Goal: Information Seeking & Learning: Find specific fact

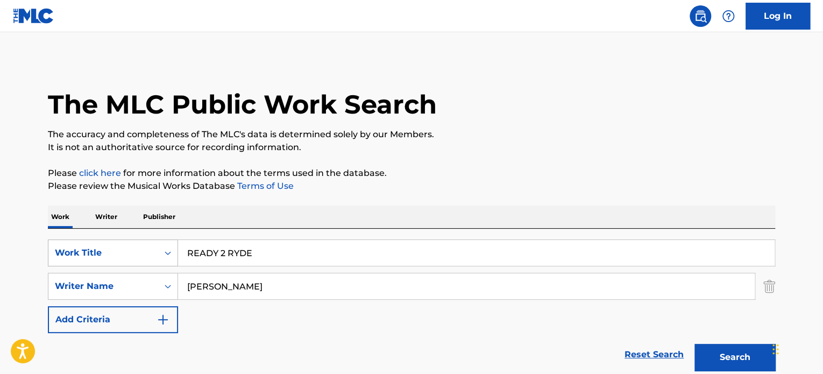
drag, startPoint x: 322, startPoint y: 263, endPoint x: 60, endPoint y: 242, distance: 262.2
click at [105, 243] on div "SearchWithCriteria9e0b373b-aab5-4f72-8c14-e9bd1ec55dec Work Title READY 2 RYDE" at bounding box center [411, 252] width 727 height 27
paste input "HUNDRED WEIGHT OF [PERSON_NAME]"
type input "HUNDRED WEIGHT OF [PERSON_NAME]"
click at [267, 283] on input "[PERSON_NAME]" at bounding box center [466, 286] width 576 height 26
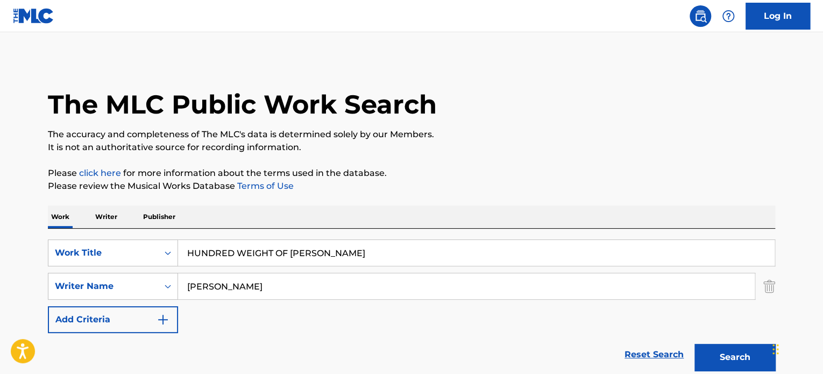
click at [267, 283] on input "[PERSON_NAME]" at bounding box center [466, 286] width 576 height 26
paste input "[PERSON_NAME]"
type input "[PERSON_NAME]"
click at [694, 344] on button "Search" at bounding box center [734, 357] width 81 height 27
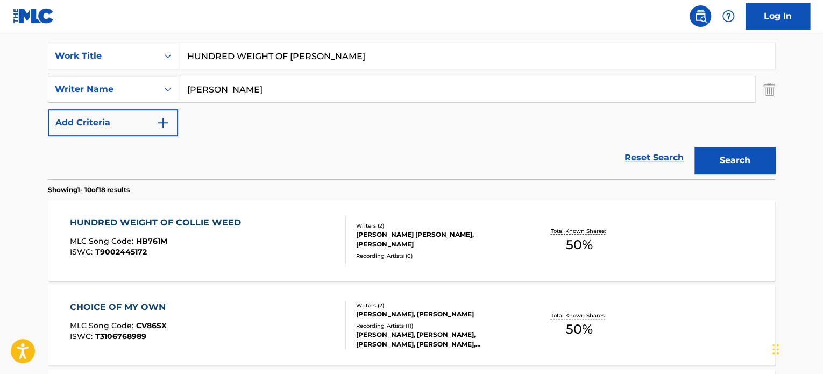
scroll to position [217, 0]
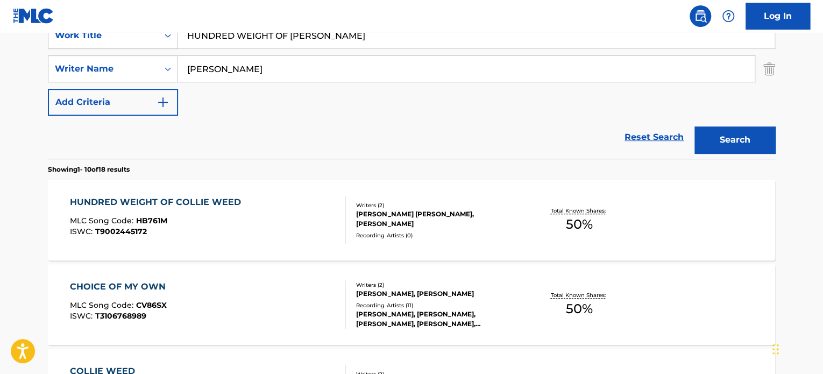
click at [375, 237] on div "Recording Artists ( 0 )" at bounding box center [437, 235] width 162 height 8
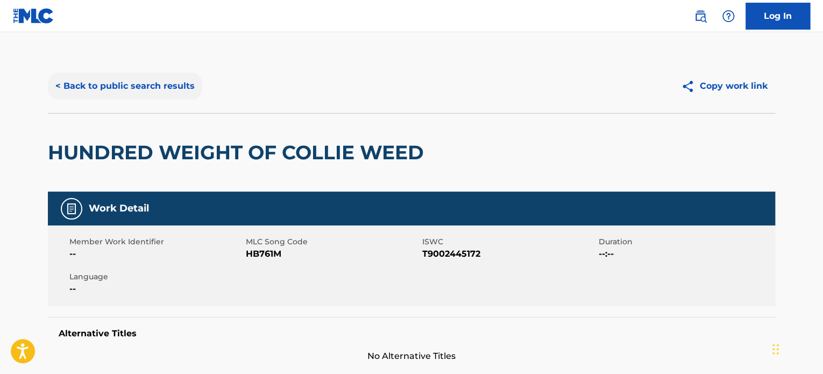
click at [87, 86] on button "< Back to public search results" at bounding box center [125, 86] width 154 height 27
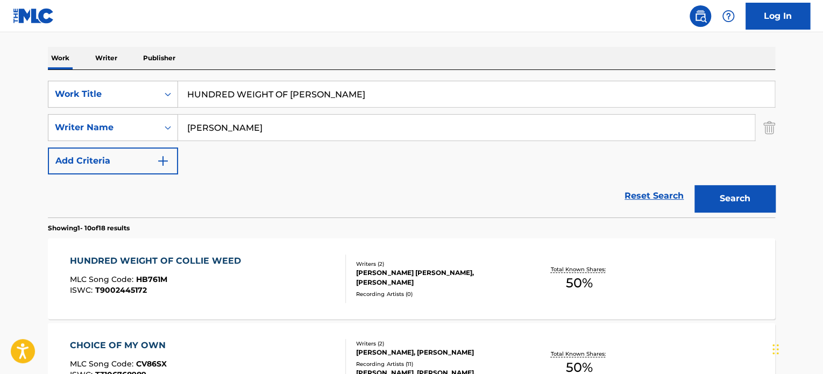
scroll to position [127, 0]
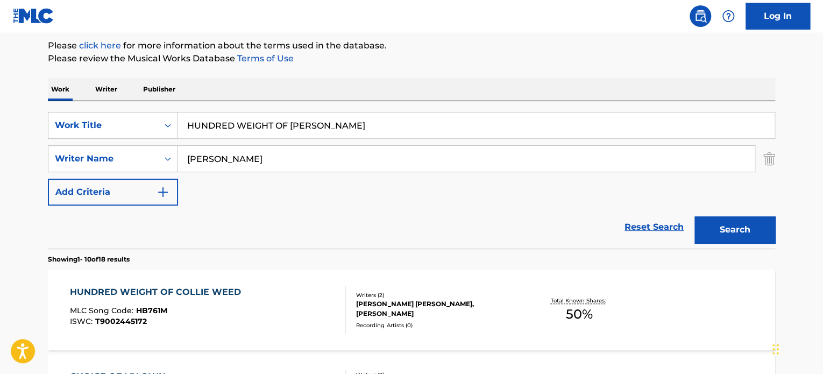
drag, startPoint x: 379, startPoint y: 124, endPoint x: 43, endPoint y: 90, distance: 337.8
paste input "SOLA"
type input "SOLA"
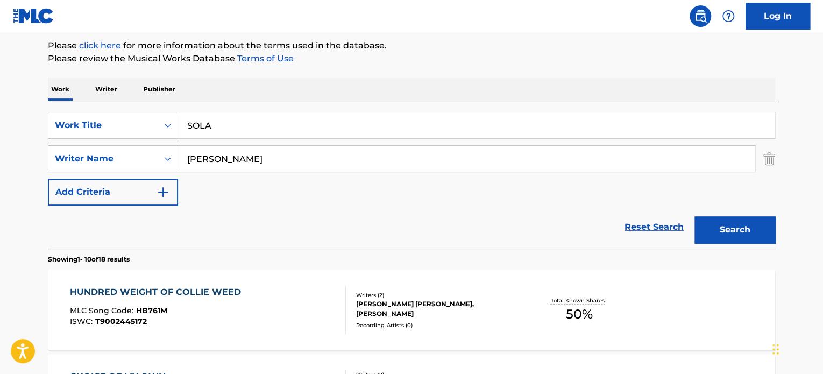
paste input "[PERSON_NAME]"
type input "[PERSON_NAME]"
click at [694, 216] on button "Search" at bounding box center [734, 229] width 81 height 27
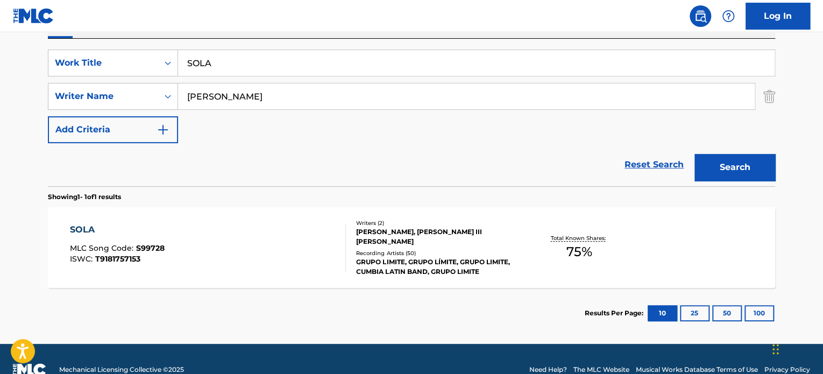
scroll to position [211, 0]
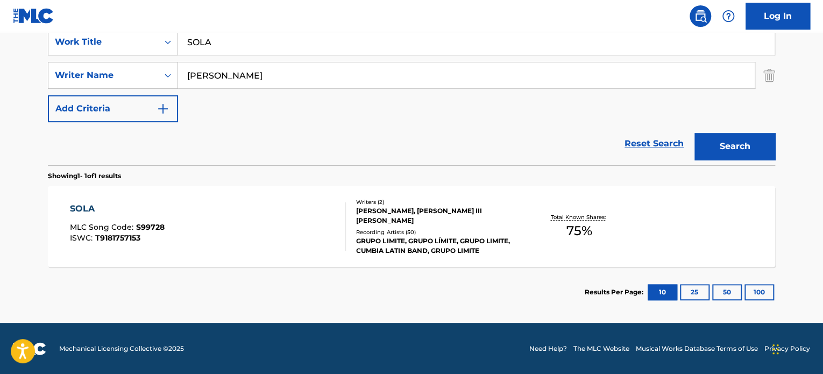
click at [413, 215] on div "[PERSON_NAME], [PERSON_NAME] III [PERSON_NAME]" at bounding box center [437, 215] width 162 height 19
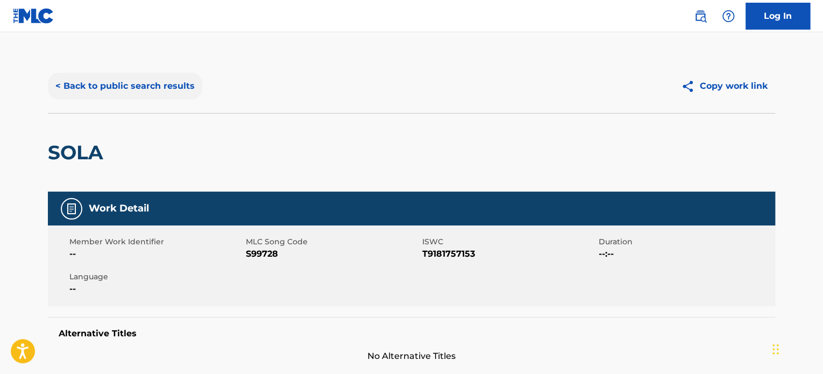
click at [105, 88] on button "< Back to public search results" at bounding box center [125, 86] width 154 height 27
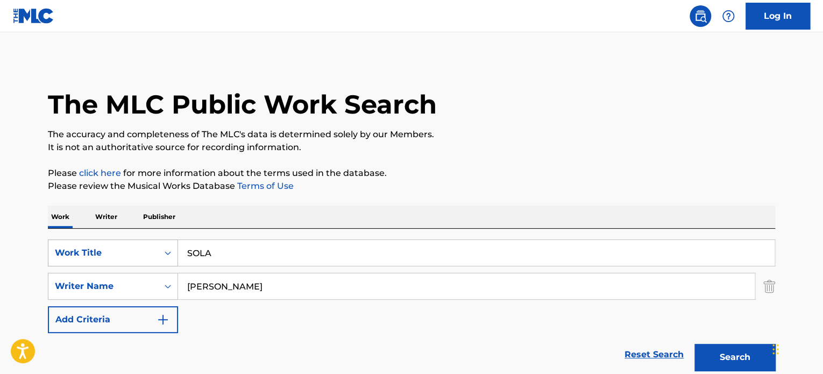
drag, startPoint x: 235, startPoint y: 247, endPoint x: 103, endPoint y: 239, distance: 132.5
click at [103, 238] on div "SearchWithCriteria9e0b373b-aab5-4f72-8c14-e9bd1ec55dec Work Title SOLA SearchWi…" at bounding box center [411, 302] width 727 height 147
paste input "BEEN DOWN SO LONG I'M REALLY PISSED OFF"
type input "BEEN DOWN SO LONG I'M REALLY PISSED OFF"
drag, startPoint x: 266, startPoint y: 288, endPoint x: 0, endPoint y: 212, distance: 276.1
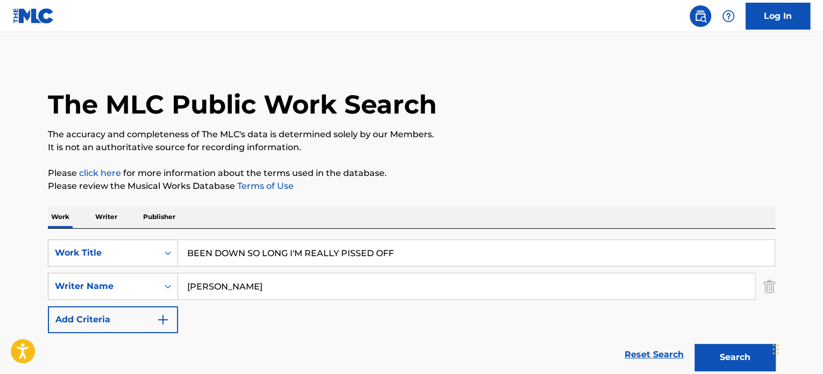
click at [52, 274] on div "SearchWithCriteriaeee9831f-463b-4dba-b7b9-df211a28d8f1 Writer Name [PERSON_NAME]" at bounding box center [411, 286] width 727 height 27
paste input "[PERSON_NAME]"
click at [694, 344] on button "Search" at bounding box center [734, 357] width 81 height 27
drag, startPoint x: 279, startPoint y: 290, endPoint x: 55, endPoint y: 246, distance: 228.1
click at [114, 257] on div "SearchWithCriteria9e0b373b-aab5-4f72-8c14-e9bd1ec55dec Work Title BEEN DOWN SO …" at bounding box center [411, 286] width 727 height 94
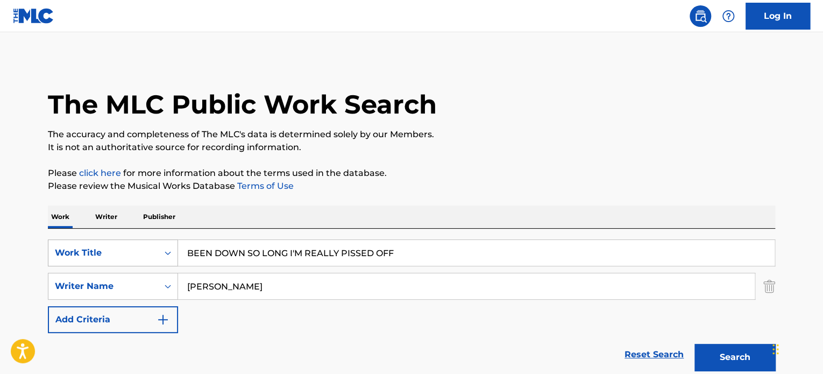
paste input "[PERSON_NAME]"
type input "[PERSON_NAME]"
click at [694, 344] on button "Search" at bounding box center [734, 357] width 81 height 27
click at [48, 238] on div "SearchWithCriteria9e0b373b-aab5-4f72-8c14-e9bd1ec55dec Work Title BEEN DOWN SO …" at bounding box center [411, 302] width 727 height 147
paste input "GHETTO LIFE"
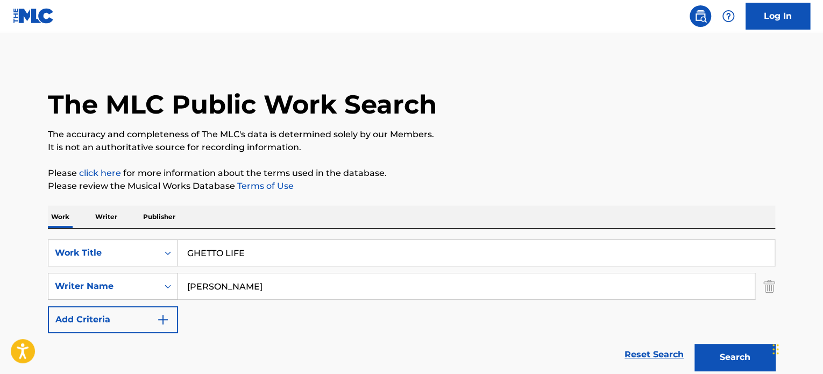
type input "GHETTO LIFE"
click at [292, 284] on input "[PERSON_NAME]" at bounding box center [466, 286] width 576 height 26
paste input "[PERSON_NAME]"
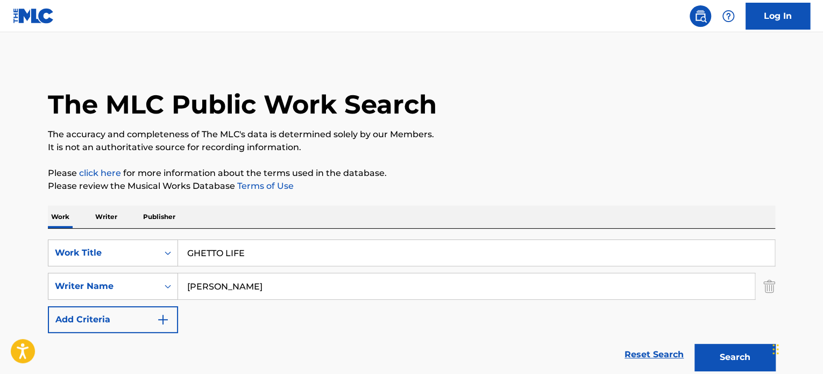
type input "[PERSON_NAME]"
click at [694, 344] on button "Search" at bounding box center [734, 357] width 81 height 27
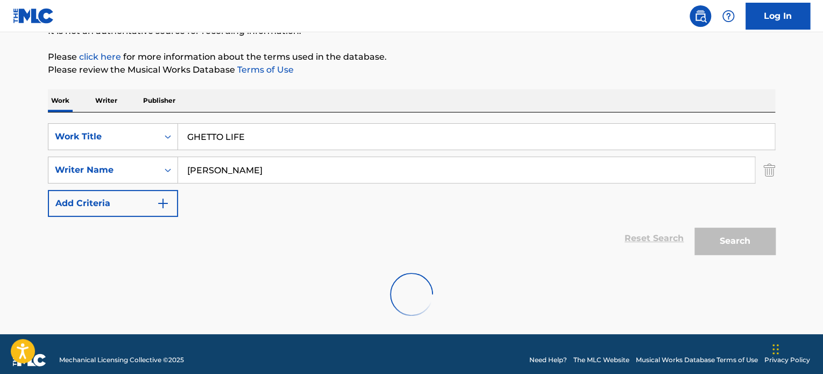
scroll to position [127, 0]
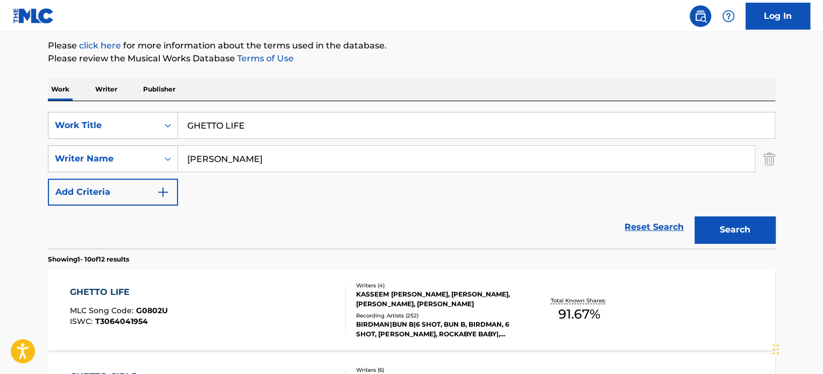
click at [399, 302] on div "KASSEEM [PERSON_NAME], [PERSON_NAME], [PERSON_NAME], [PERSON_NAME]" at bounding box center [437, 298] width 162 height 19
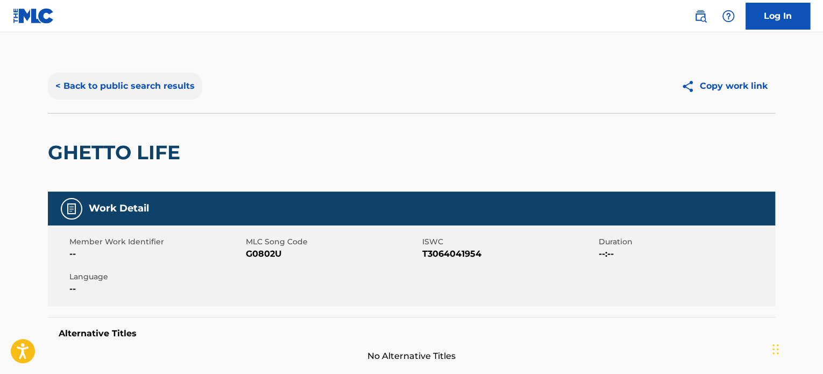
click at [154, 78] on button "< Back to public search results" at bounding box center [125, 86] width 154 height 27
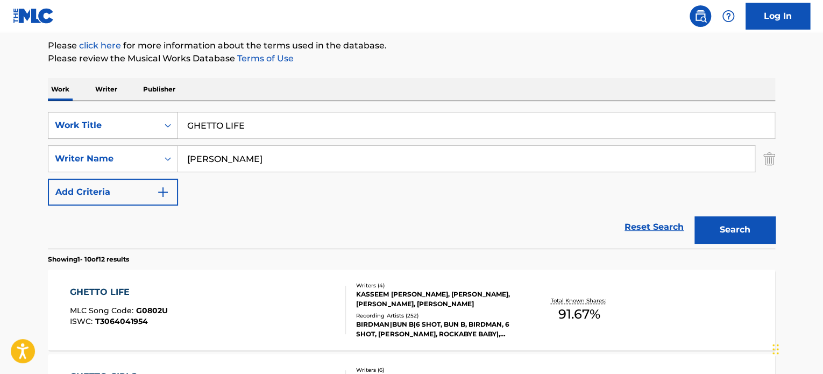
drag, startPoint x: 198, startPoint y: 130, endPoint x: 84, endPoint y: 126, distance: 113.5
click at [113, 126] on div "SearchWithCriteria9e0b373b-aab5-4f72-8c14-e9bd1ec55dec Work Title GHETTO LIFE" at bounding box center [411, 125] width 727 height 27
paste input "hetto Life"
type input "Ghetto Life"
drag, startPoint x: 23, startPoint y: 150, endPoint x: 0, endPoint y: 156, distance: 23.9
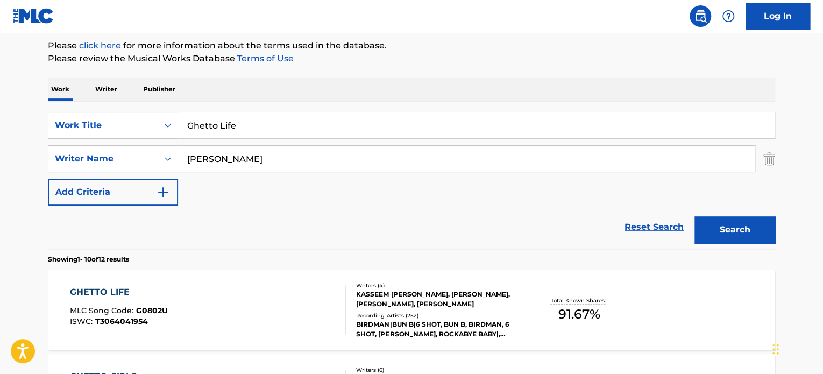
paste input "[PERSON_NAME]"
type input "[PERSON_NAME]"
click at [694, 216] on button "Search" at bounding box center [734, 229] width 81 height 27
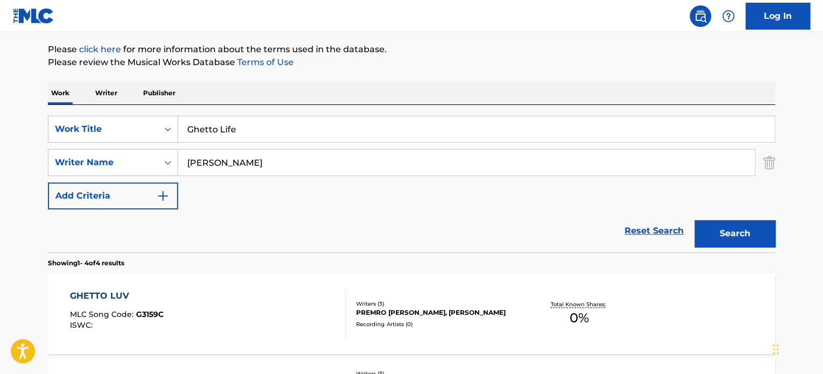
scroll to position [0, 0]
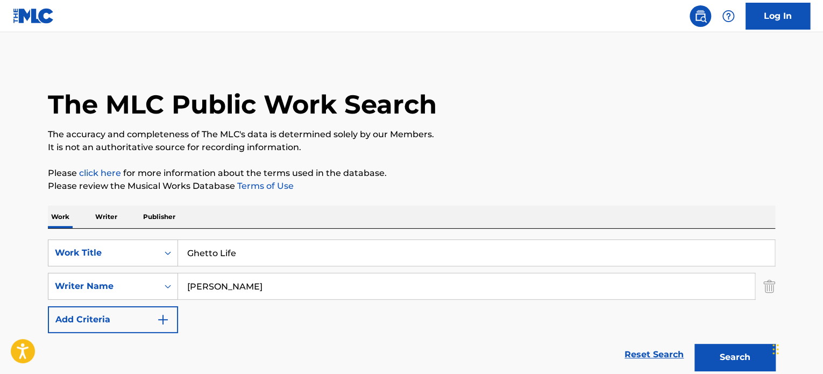
drag, startPoint x: 273, startPoint y: 243, endPoint x: 101, endPoint y: 219, distance: 174.2
paste input "HAVA NAGILA HAVA"
type input "HAVA NAGILA HAVA"
click at [82, 260] on div "SearchWithCriteria9e0b373b-aab5-4f72-8c14-e9bd1ec55dec Work Title HAVA NAGILA H…" at bounding box center [411, 286] width 727 height 94
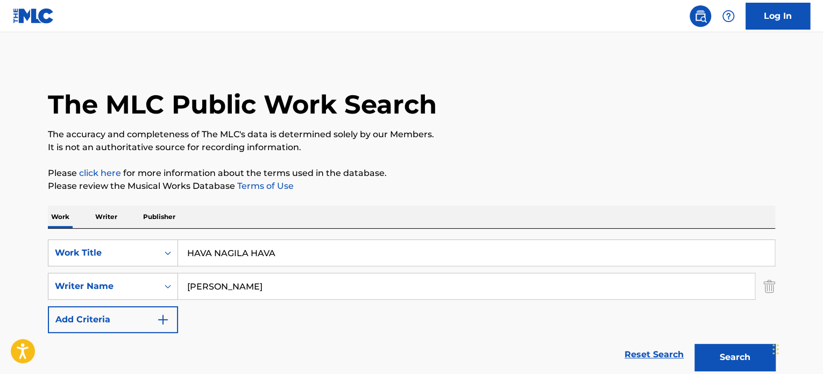
paste input "[PERSON_NAME] [PERSON_NAME]"
click at [694, 344] on button "Search" at bounding box center [734, 357] width 81 height 27
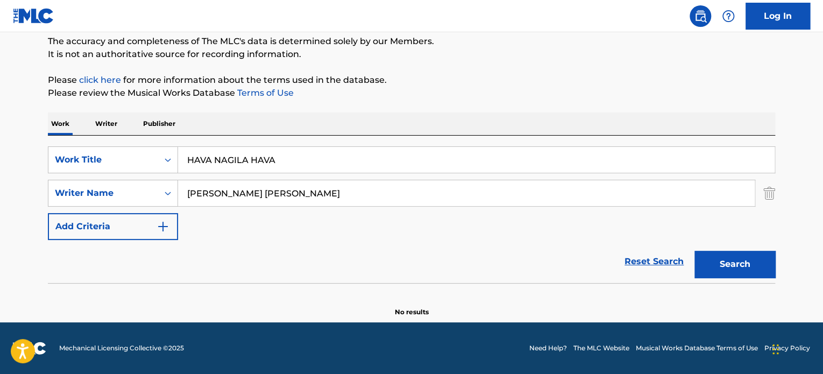
scroll to position [92, 0]
click at [57, 161] on div "SearchWithCriteria9e0b373b-aab5-4f72-8c14-e9bd1ec55dec Work Title HAVA NAGILA H…" at bounding box center [411, 194] width 727 height 94
paste input "[PERSON_NAME] [PERSON_NAME]"
type input "[PERSON_NAME] [PERSON_NAME]"
click at [694, 251] on button "Search" at bounding box center [734, 264] width 81 height 27
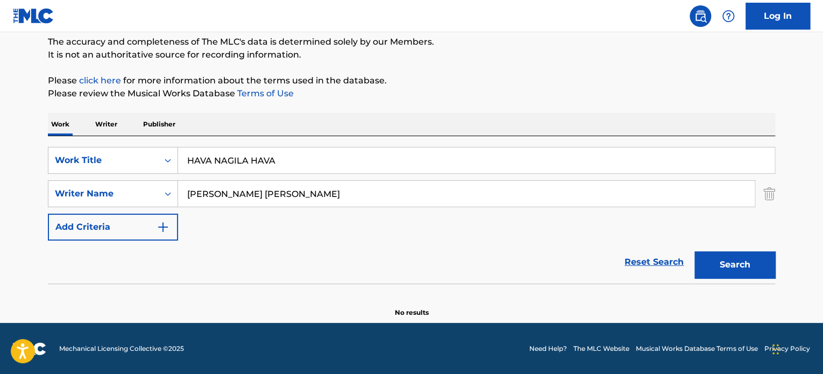
scroll to position [127, 0]
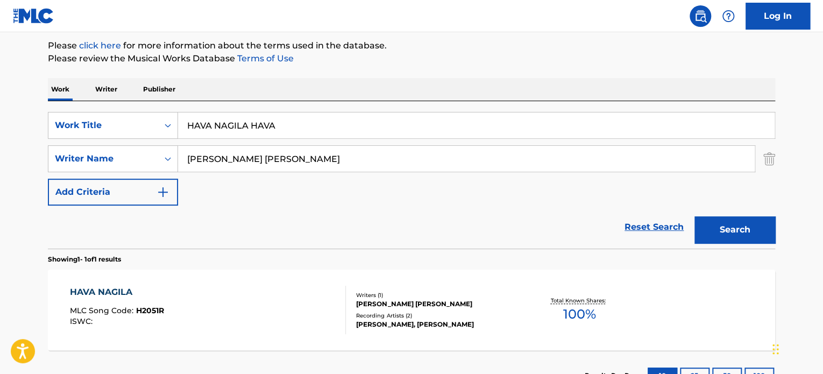
click at [316, 278] on div "[PERSON_NAME] MLC Song Code : H2051R ISWC : Writers ( 1 ) [PERSON_NAME] [PERSON…" at bounding box center [411, 309] width 727 height 81
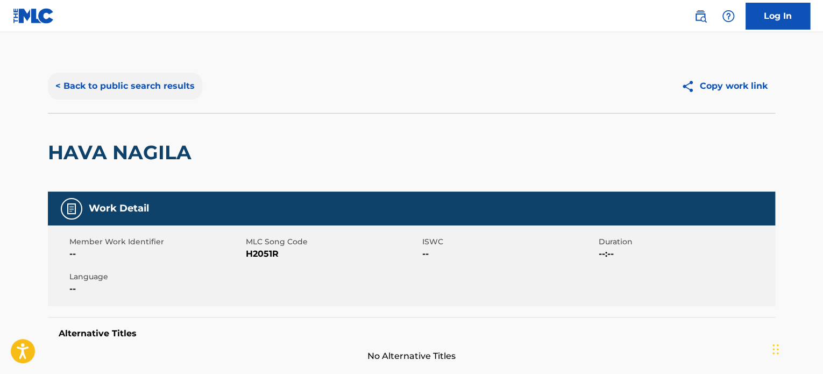
click at [168, 79] on button "< Back to public search results" at bounding box center [125, 86] width 154 height 27
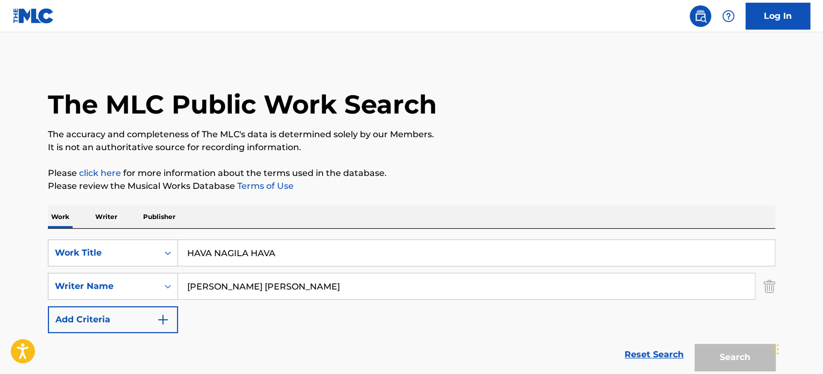
scroll to position [127, 0]
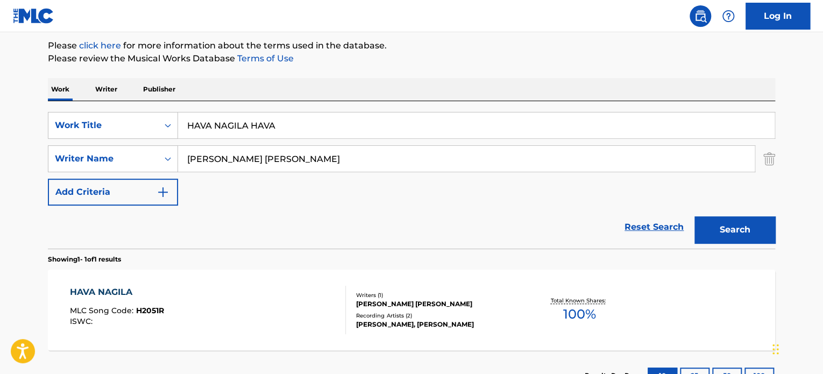
drag, startPoint x: 226, startPoint y: 152, endPoint x: 36, endPoint y: 120, distance: 192.4
click at [75, 126] on div "SearchWithCriteria9e0b373b-aab5-4f72-8c14-e9bd1ec55dec Work Title HAVA NAGILA H…" at bounding box center [411, 159] width 727 height 94
paste input "[PERSON_NAME] [PERSON_NAME]"
type input "[PERSON_NAME] [PERSON_NAME]"
click at [694, 216] on button "Search" at bounding box center [734, 229] width 81 height 27
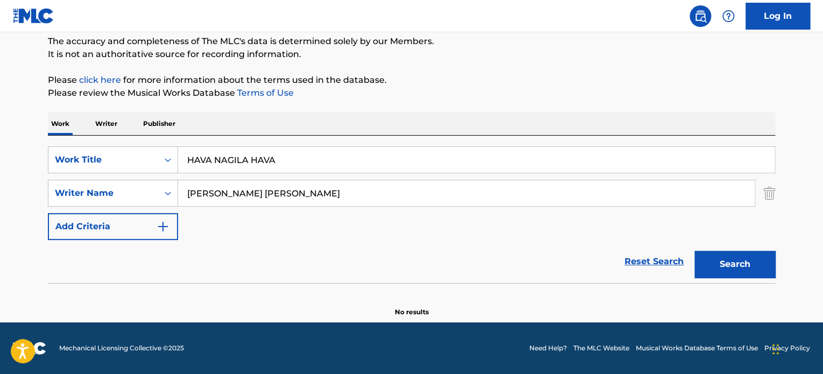
scroll to position [92, 0]
drag, startPoint x: 335, startPoint y: 161, endPoint x: 41, endPoint y: 137, distance: 294.6
click at [49, 135] on div "Work Writer Publisher SearchWithCriteria9e0b373b-aab5-4f72-8c14-e9bd1ec55dec Wo…" at bounding box center [411, 215] width 727 height 204
paste input "Search Form"
type input "HAVA NAGILA"
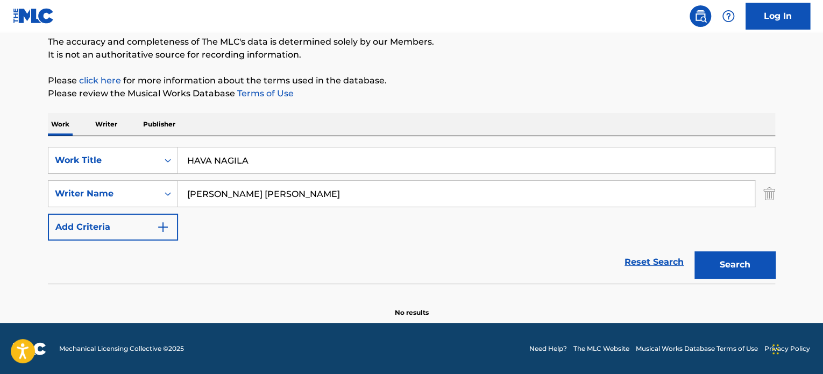
drag, startPoint x: 283, startPoint y: 194, endPoint x: 0, endPoint y: 122, distance: 292.4
click at [27, 161] on main "The MLC Public Work Search The accuracy and completeness of The MLC's data is d…" at bounding box center [411, 131] width 823 height 383
paste input "[PERSON_NAME]"
type input "[PERSON_NAME]"
click at [694, 251] on button "Search" at bounding box center [734, 264] width 81 height 27
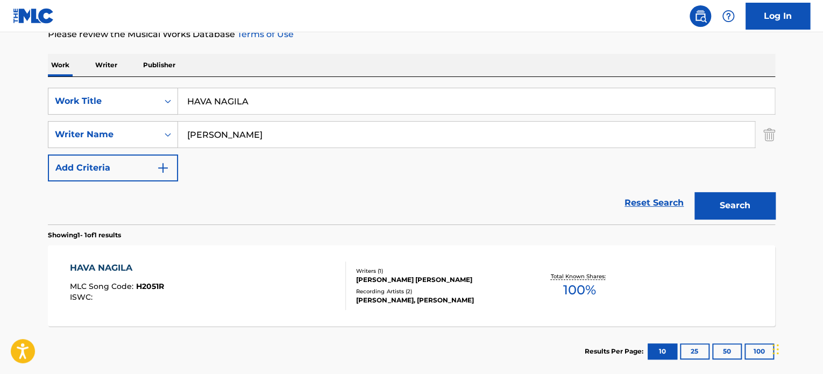
scroll to position [211, 0]
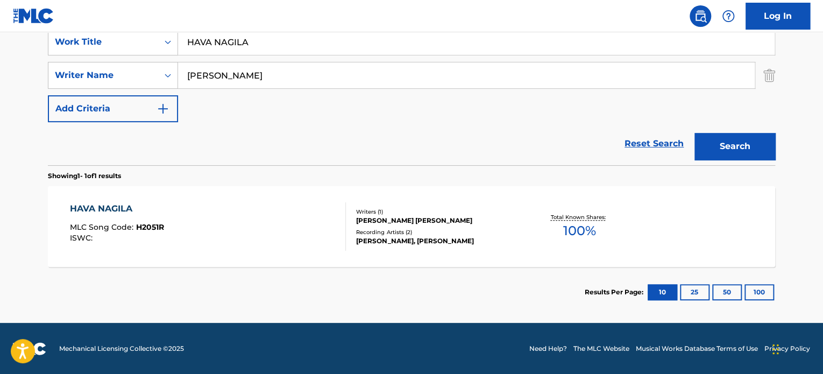
click at [379, 221] on div "[PERSON_NAME] [PERSON_NAME]" at bounding box center [437, 221] width 162 height 10
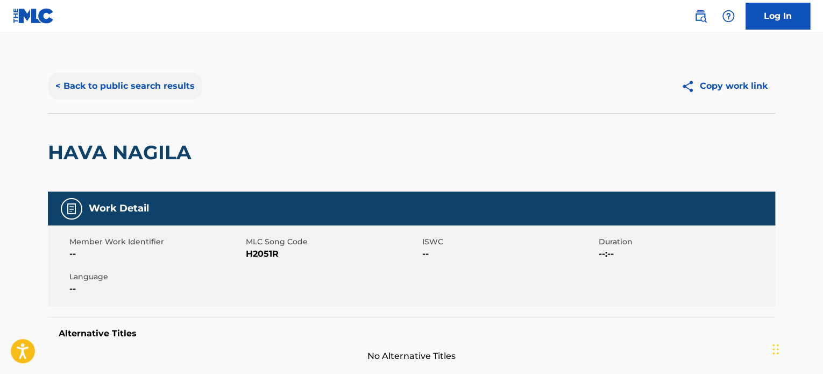
click at [141, 88] on button "< Back to public search results" at bounding box center [125, 86] width 154 height 27
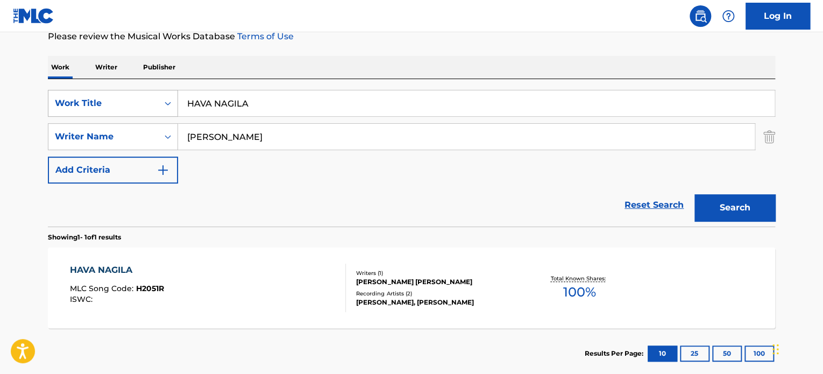
click at [180, 103] on input "HAVA NAGILA" at bounding box center [476, 103] width 596 height 26
paste input "SHOCK"
type input "SHOCK"
drag, startPoint x: 295, startPoint y: 128, endPoint x: 84, endPoint y: 106, distance: 212.4
click at [127, 109] on div "SearchWithCriteria9e0b373b-aab5-4f72-8c14-e9bd1ec55dec Work Title SHOCK SearchW…" at bounding box center [411, 137] width 727 height 94
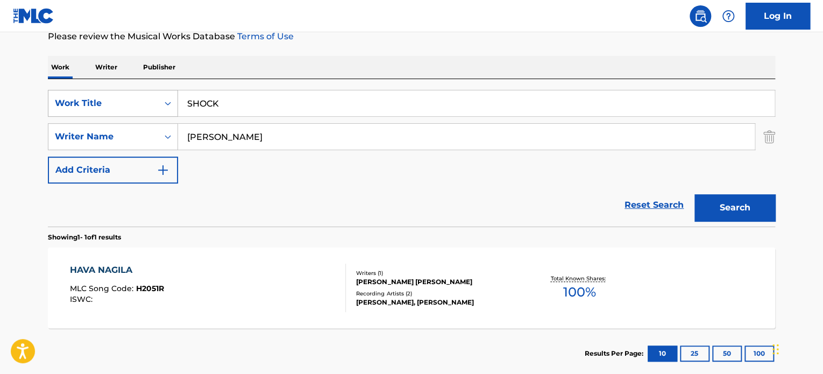
paste input "[PERSON_NAME]"
type input "[PERSON_NAME]"
click at [694, 194] on button "Search" at bounding box center [734, 207] width 81 height 27
click at [396, 291] on div "Recording Artists ( 1 )" at bounding box center [437, 293] width 162 height 8
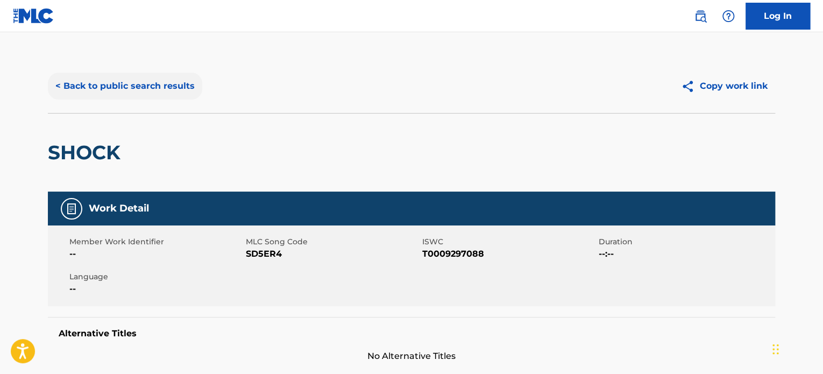
click at [145, 92] on button "< Back to public search results" at bounding box center [125, 86] width 154 height 27
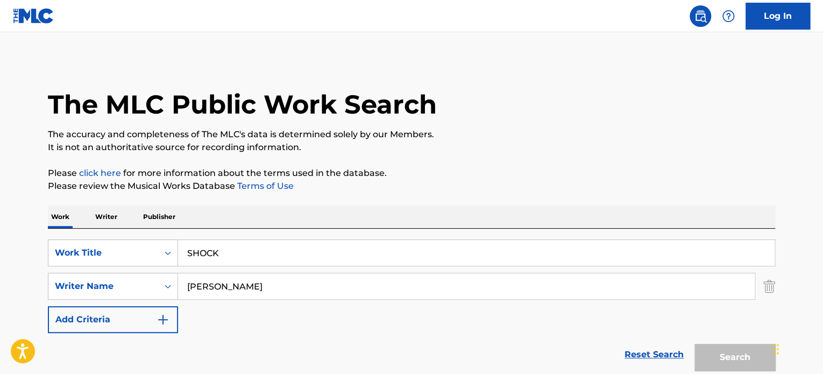
scroll to position [149, 0]
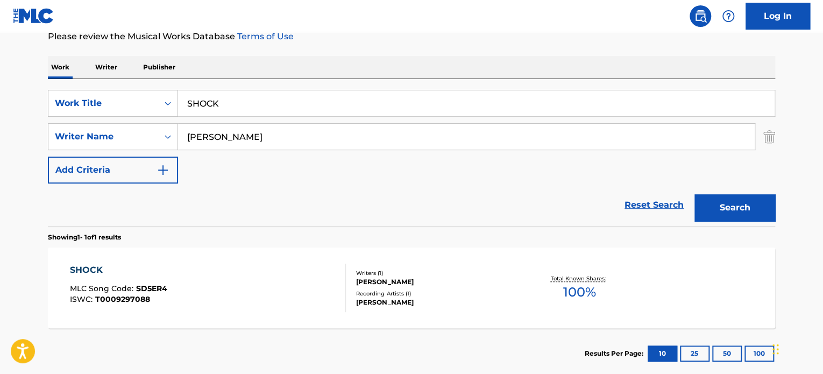
drag, startPoint x: 288, startPoint y: 106, endPoint x: 28, endPoint y: 106, distance: 259.7
click at [82, 105] on div "SearchWithCriteria9e0b373b-aab5-4f72-8c14-e9bd1ec55dec Work Title SHOCK" at bounding box center [411, 103] width 727 height 27
paste input "D-DAY"
type input "D-DAY"
drag, startPoint x: 296, startPoint y: 139, endPoint x: 0, endPoint y: 76, distance: 302.2
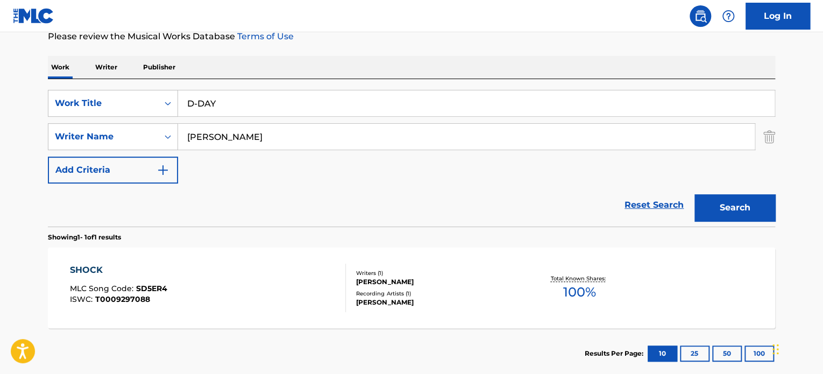
click at [92, 120] on div "SearchWithCriteria9e0b373b-aab5-4f72-8c14-e9bd1ec55dec Work Title D-DAY SearchW…" at bounding box center [411, 137] width 727 height 94
paste input "[PERSON_NAME]"
click at [694, 194] on button "Search" at bounding box center [734, 207] width 81 height 27
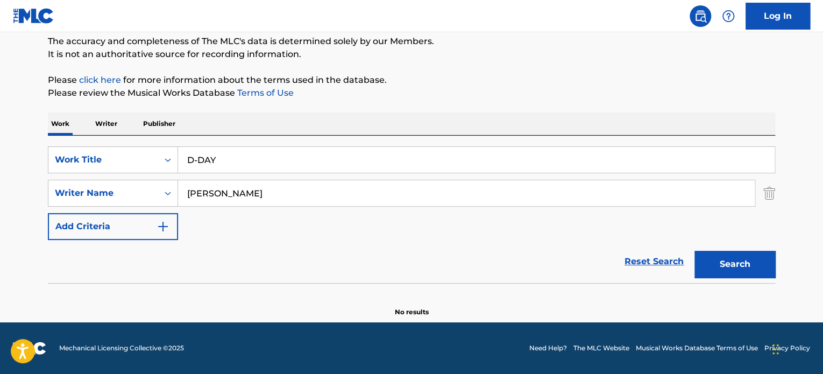
scroll to position [92, 0]
click at [122, 159] on div "SearchWithCriteria9e0b373b-aab5-4f72-8c14-e9bd1ec55dec Work Title D-DAY SearchW…" at bounding box center [411, 194] width 727 height 94
paste input "CIARA MUSCAT"
type input "CIARA MUSCAT"
click at [694, 251] on button "Search" at bounding box center [734, 264] width 81 height 27
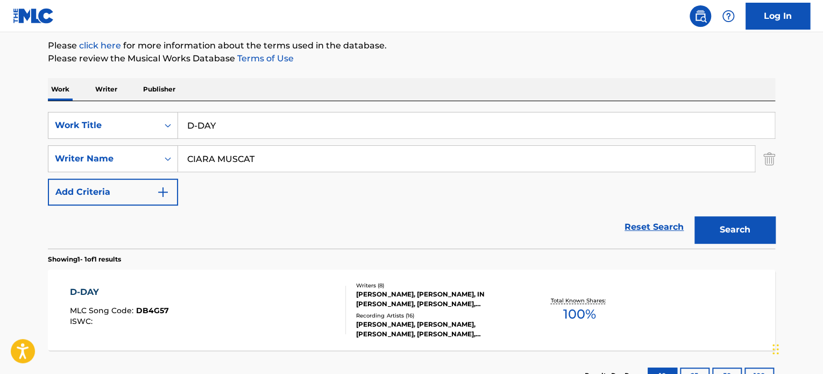
scroll to position [149, 0]
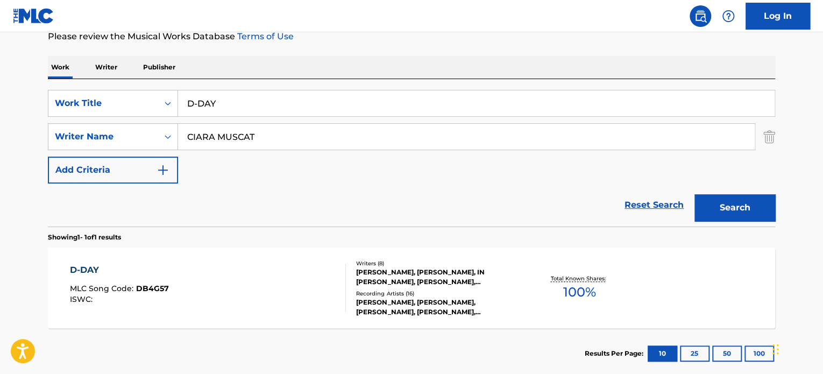
drag, startPoint x: 594, startPoint y: 226, endPoint x: 488, endPoint y: 236, distance: 106.4
click at [593, 226] on section "Showing 1 - 1 of 1 results" at bounding box center [411, 234] width 727 height 16
click at [442, 267] on div "[PERSON_NAME], [PERSON_NAME], IN [PERSON_NAME], [PERSON_NAME], [PERSON_NAME] [P…" at bounding box center [437, 276] width 162 height 19
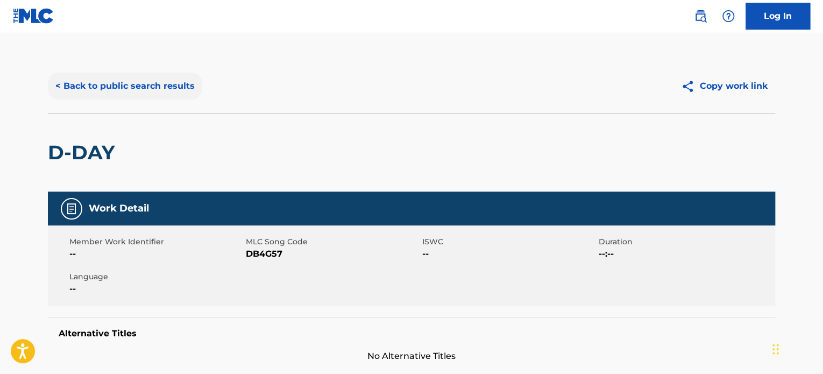
click at [133, 76] on button "< Back to public search results" at bounding box center [125, 86] width 154 height 27
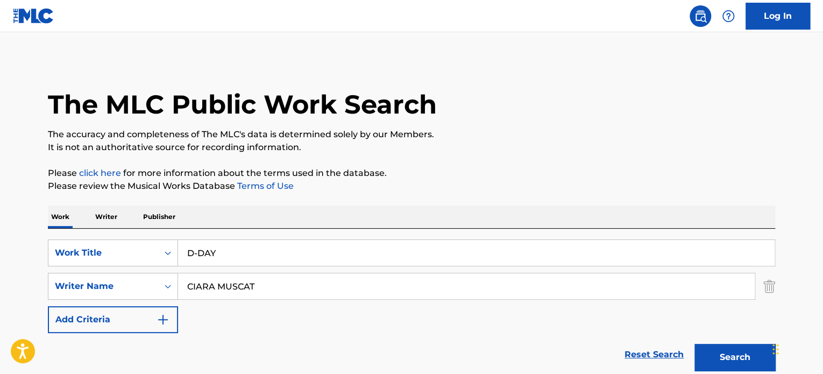
scroll to position [149, 0]
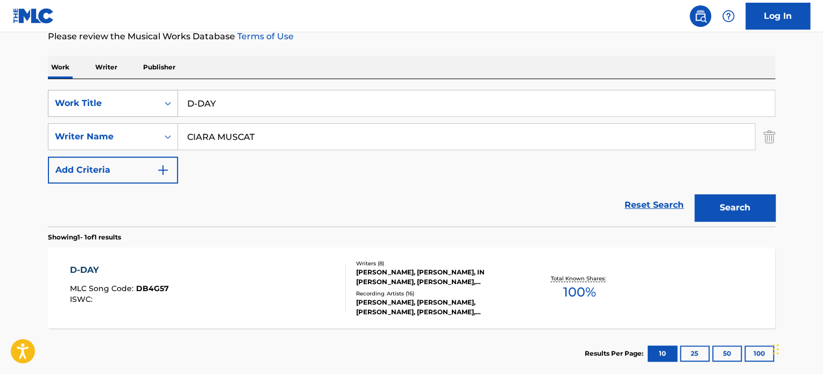
drag, startPoint x: 287, startPoint y: 105, endPoint x: 50, endPoint y: 98, distance: 236.7
click at [96, 94] on div "SearchWithCriteria9e0b373b-aab5-4f72-8c14-e9bd1ec55dec Work Title D-DAY" at bounding box center [411, 103] width 727 height 27
paste input "FLOWER DUET FROM [PERSON_NAME]"
type input "FLOWER DUET FROM [PERSON_NAME]"
click at [52, 91] on div "SearchWithCriteria9e0b373b-aab5-4f72-8c14-e9bd1ec55dec Work Title FLOWER DUET F…" at bounding box center [411, 137] width 727 height 94
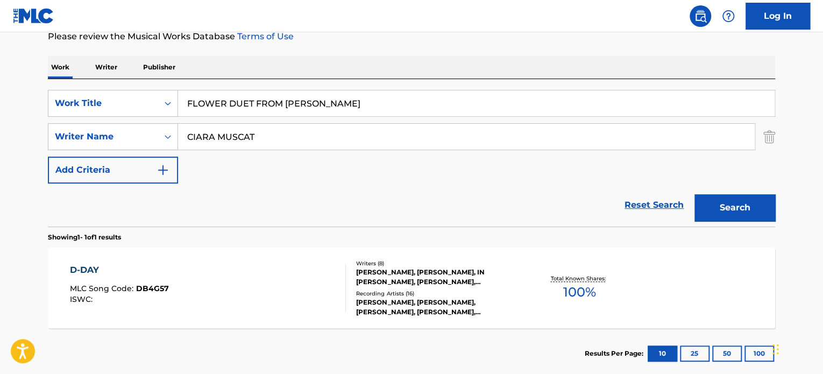
paste input "[PERSON_NAME] [PERSON_NAME]"
type input "[PERSON_NAME] [PERSON_NAME]"
click at [694, 194] on button "Search" at bounding box center [734, 207] width 81 height 27
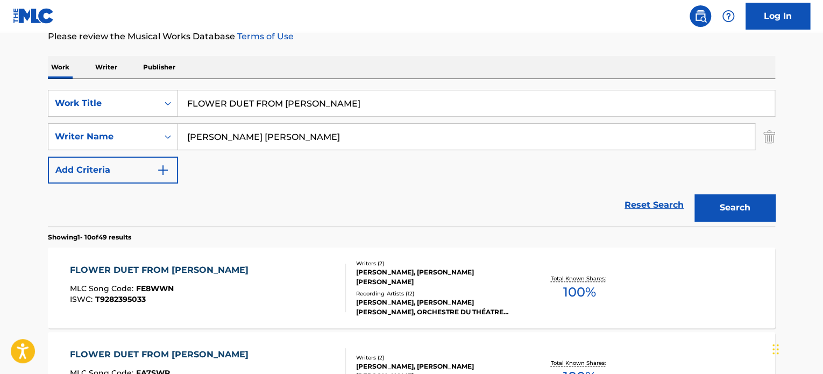
click at [371, 294] on div "Recording Artists ( 12 )" at bounding box center [437, 293] width 162 height 8
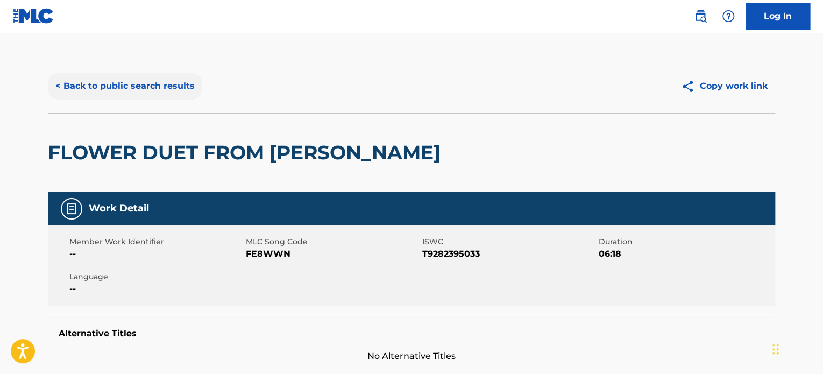
click at [130, 87] on button "< Back to public search results" at bounding box center [125, 86] width 154 height 27
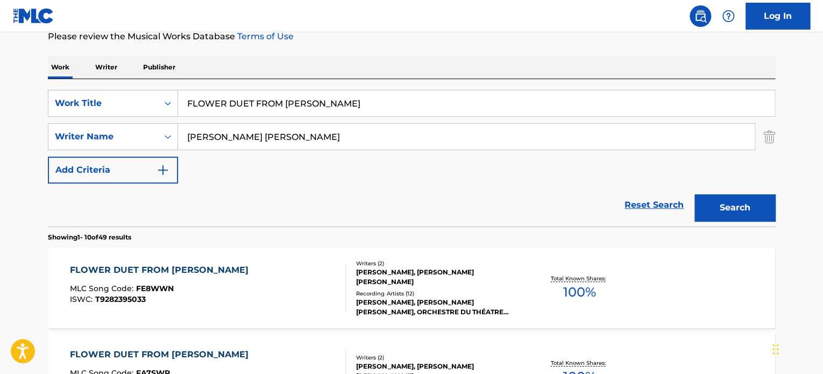
drag, startPoint x: 336, startPoint y: 138, endPoint x: 40, endPoint y: 124, distance: 296.6
paste input "[PERSON_NAME]"
type input "[PERSON_NAME]"
drag, startPoint x: 349, startPoint y: 103, endPoint x: 0, endPoint y: 88, distance: 349.3
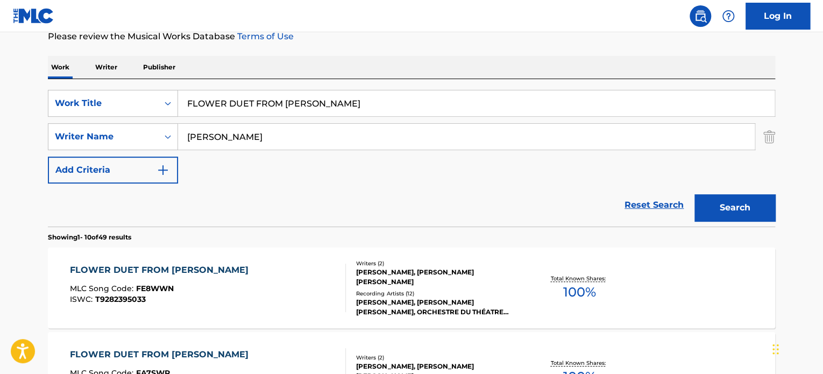
paste input "Lakmé, Act I: Flower Duet"
type input "Lakmé, Act I: Flower Duet"
click at [694, 194] on button "Search" at bounding box center [734, 207] width 81 height 27
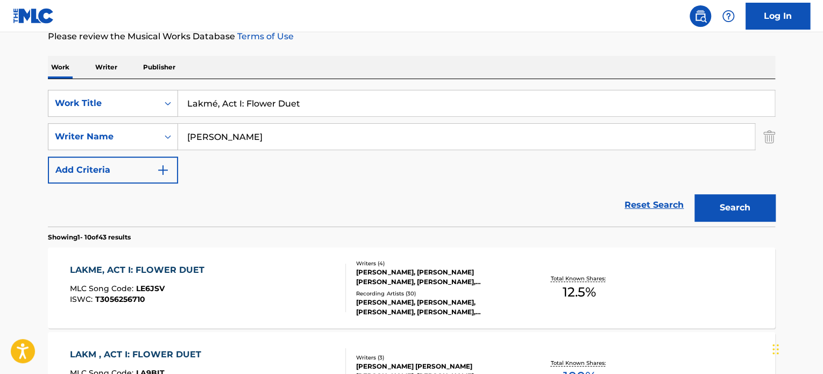
click at [420, 267] on div "[PERSON_NAME], [PERSON_NAME] [PERSON_NAME], [PERSON_NAME], [PERSON_NAME]" at bounding box center [437, 276] width 162 height 19
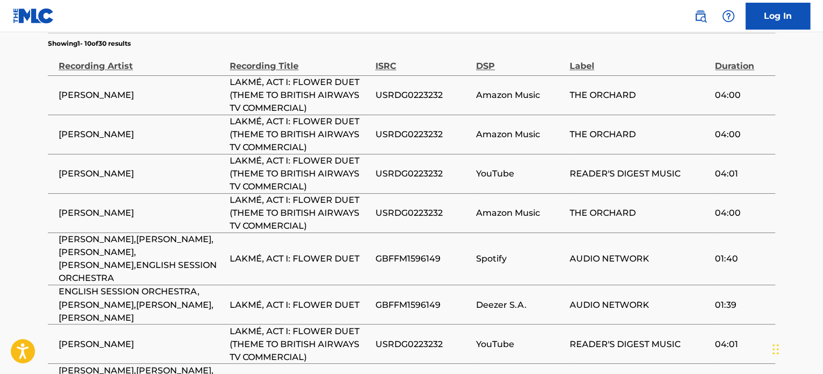
scroll to position [731, 0]
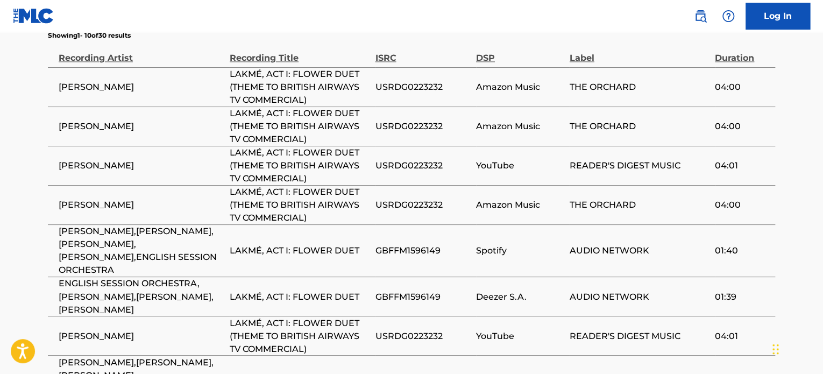
click at [127, 84] on span "[PERSON_NAME]" at bounding box center [142, 87] width 166 height 13
copy div "[PERSON_NAME]"
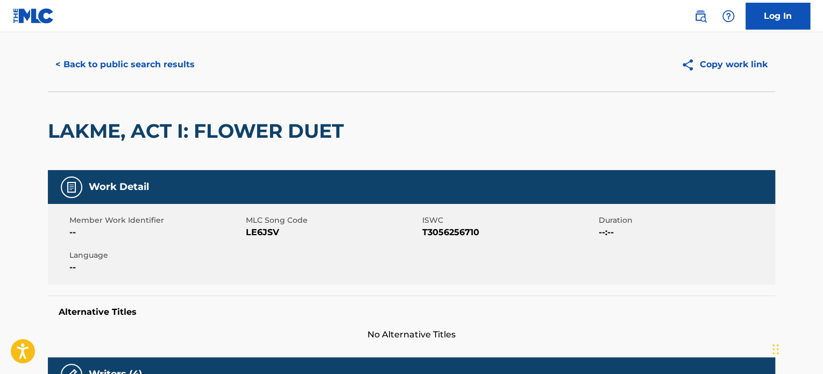
scroll to position [0, 0]
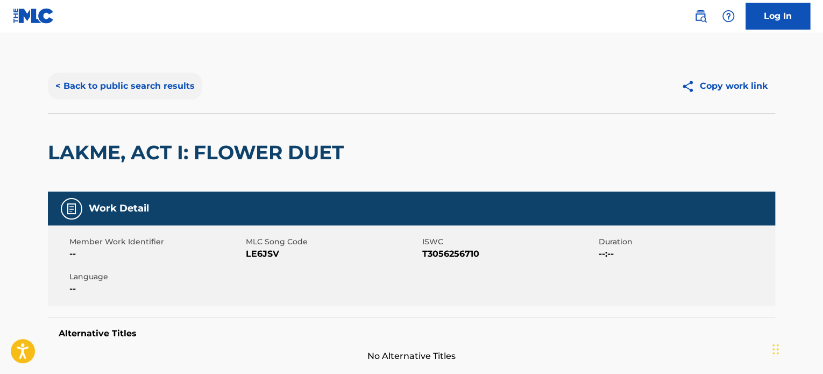
click at [122, 83] on button "< Back to public search results" at bounding box center [125, 86] width 154 height 27
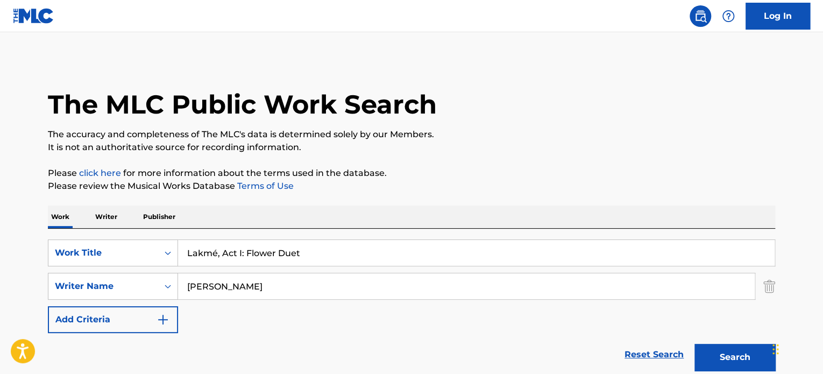
scroll to position [149, 0]
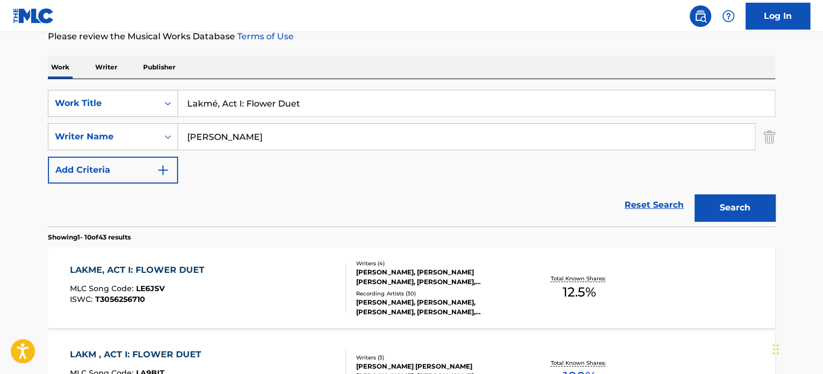
drag, startPoint x: 163, startPoint y: 91, endPoint x: 0, endPoint y: 92, distance: 162.9
paste input "CAMINOS DE MICHOACAN"
type input "CAMINOS DE MICHOACAN"
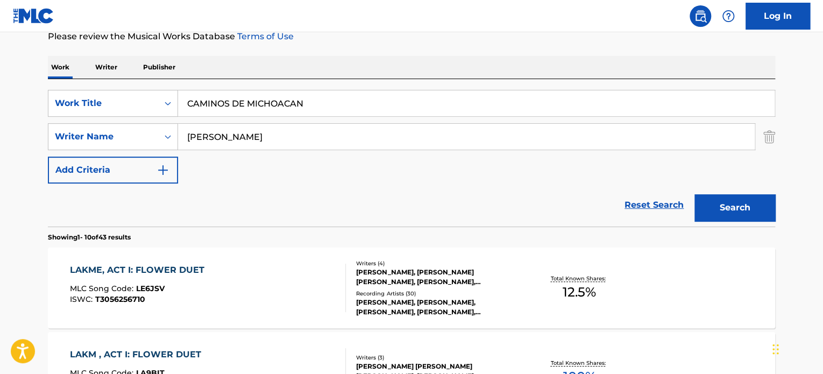
paste input "[PERSON_NAME]"
type input "[PERSON_NAME]"
click at [694, 194] on button "Search" at bounding box center [734, 207] width 81 height 27
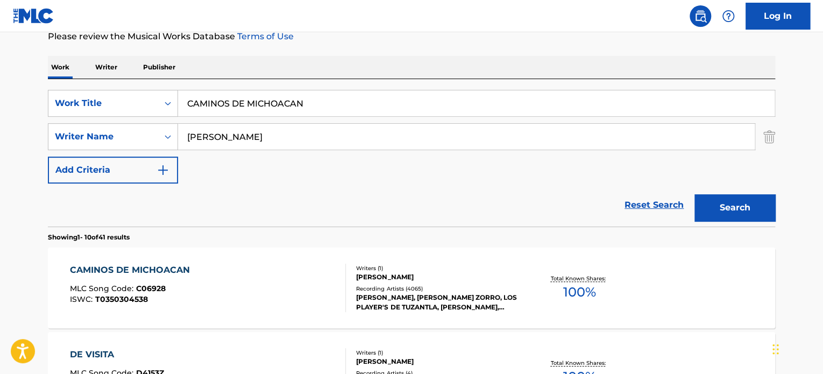
click at [419, 270] on div "Writers ( 1 ) [PERSON_NAME]" at bounding box center [437, 273] width 162 height 18
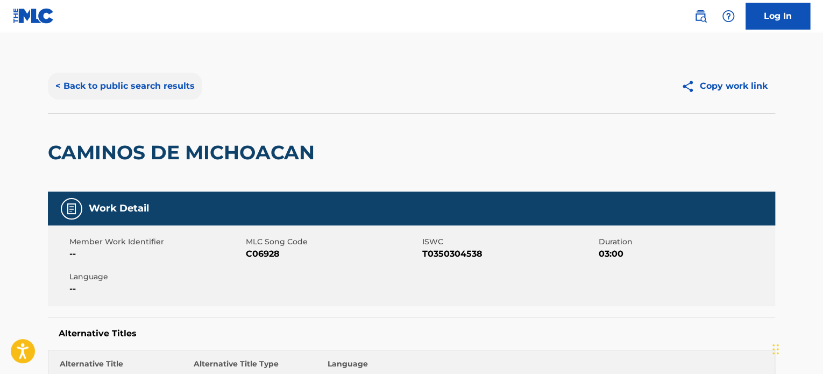
click at [112, 89] on button "< Back to public search results" at bounding box center [125, 86] width 154 height 27
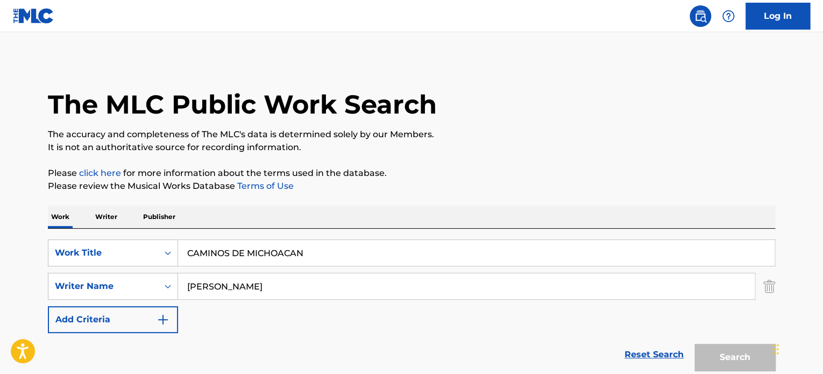
scroll to position [149, 0]
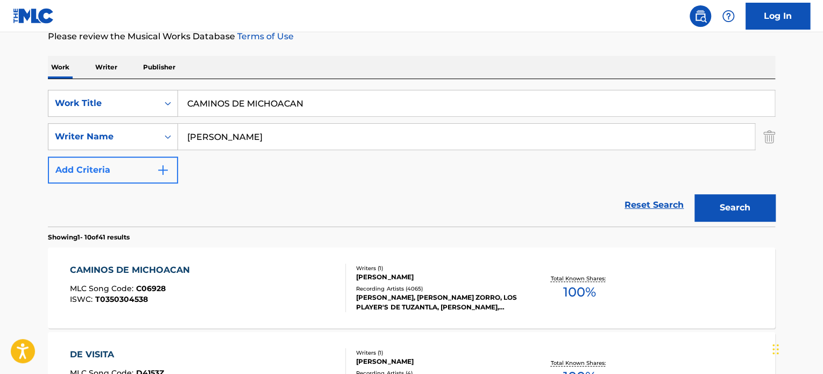
drag, startPoint x: 35, startPoint y: 107, endPoint x: 151, endPoint y: 169, distance: 131.1
paste input "ETO NE LECHITSIA"
type input "ETO NE LECHITSIA"
drag, startPoint x: 336, startPoint y: 128, endPoint x: 0, endPoint y: 103, distance: 337.0
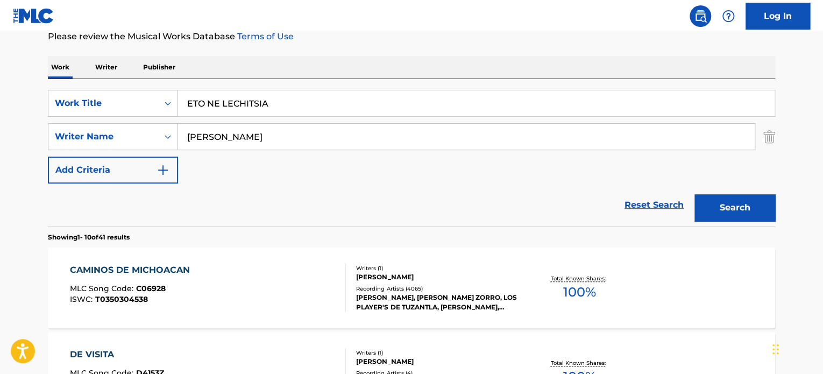
paste input "[PERSON_NAME]"
click at [694, 194] on button "Search" at bounding box center [734, 207] width 81 height 27
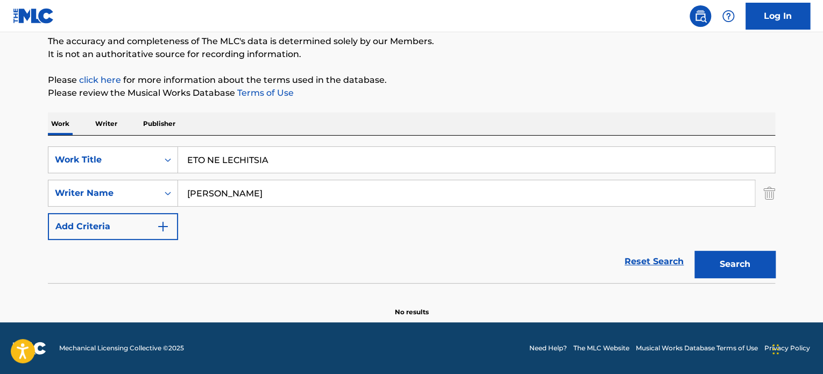
scroll to position [92, 0]
drag, startPoint x: 367, startPoint y: 191, endPoint x: 1, endPoint y: 132, distance: 370.4
click at [0, 161] on main "The MLC Public Work Search The accuracy and completeness of The MLC's data is d…" at bounding box center [411, 131] width 823 height 383
paste input "[PERSON_NAME]"
type input "[PERSON_NAME]"
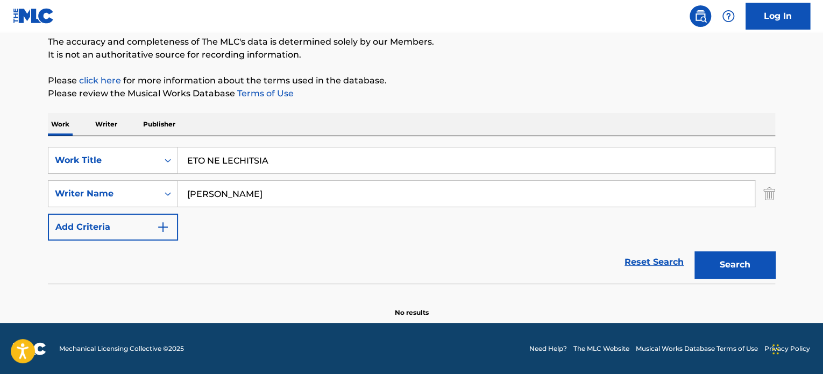
click at [694, 251] on button "Search" at bounding box center [734, 264] width 81 height 27
drag, startPoint x: 317, startPoint y: 171, endPoint x: 61, endPoint y: 146, distance: 257.7
click at [62, 147] on div "SearchWithCriteria9e0b373b-aab5-4f72-8c14-e9bd1ec55dec Work Title ETO NE LECHIT…" at bounding box center [411, 160] width 727 height 27
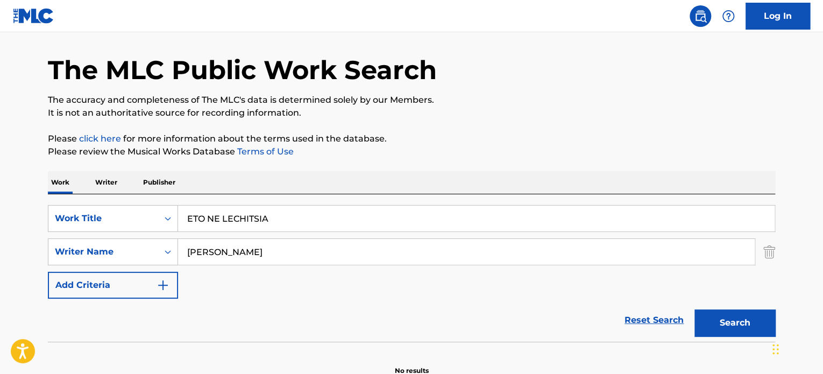
scroll to position [0, 0]
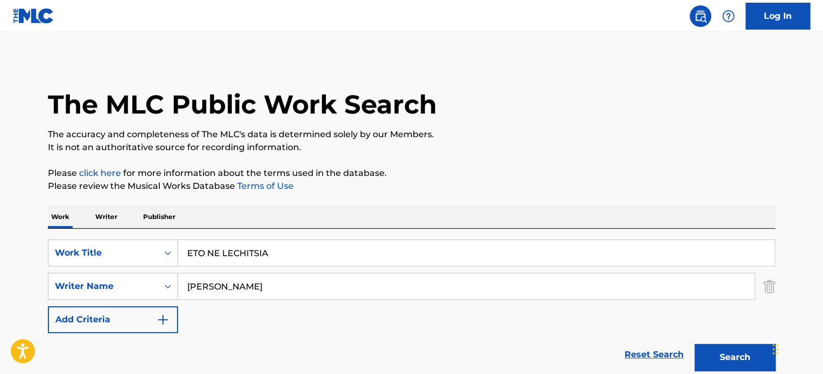
paste input "Это не женщина"
type input "Это не женщина"
drag, startPoint x: 371, startPoint y: 284, endPoint x: 0, endPoint y: 239, distance: 373.7
click at [0, 256] on main "The MLC Public Work Search The accuracy and completeness of The MLC's data is d…" at bounding box center [411, 223] width 823 height 383
paste input "[PERSON_NAME]"
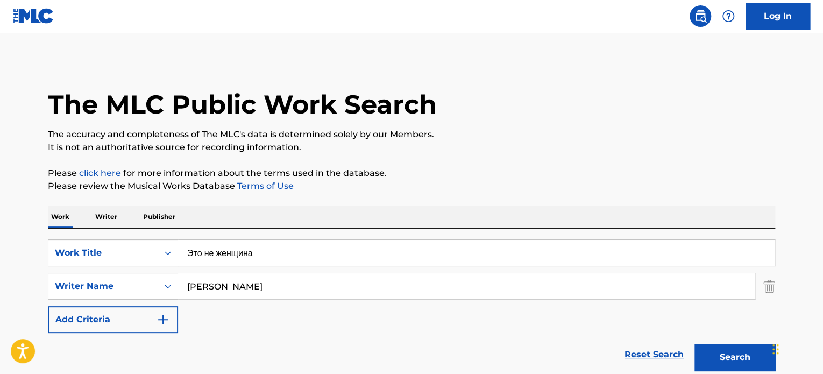
type input "[PERSON_NAME]"
click at [694, 344] on button "Search" at bounding box center [734, 357] width 81 height 27
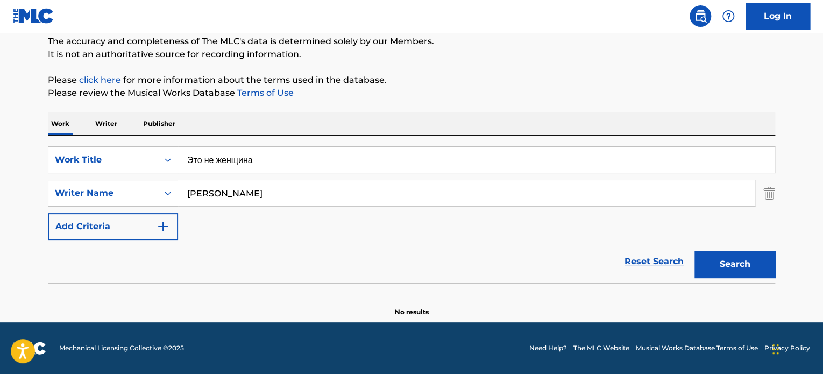
scroll to position [92, 0]
click at [241, 167] on input "Это не женщина" at bounding box center [476, 160] width 596 height 26
paste input "La Cucaracha"
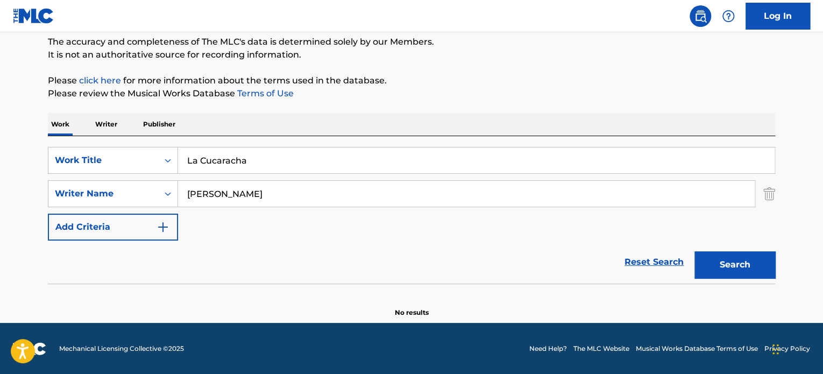
click at [241, 167] on input "La Cucaracha" at bounding box center [476, 160] width 596 height 26
type input "La Cucaracha"
click at [360, 190] on input "[PERSON_NAME]" at bounding box center [466, 194] width 576 height 26
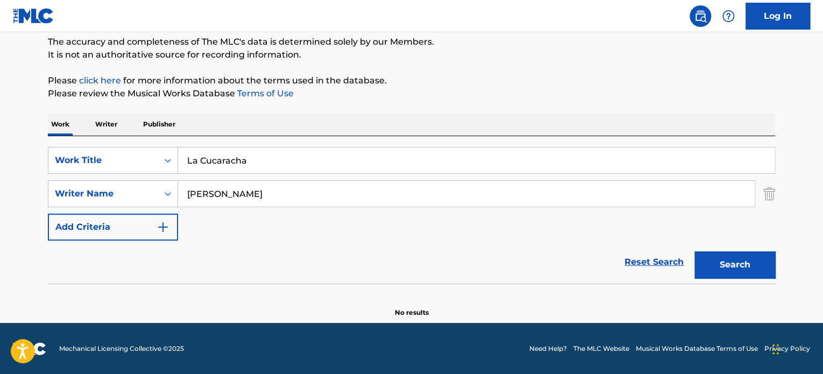
paste input "[PERSON_NAME]"
click at [360, 190] on input "[PERSON_NAME]" at bounding box center [466, 194] width 576 height 26
type input "[PERSON_NAME]"
click at [694, 251] on button "Search" at bounding box center [734, 264] width 81 height 27
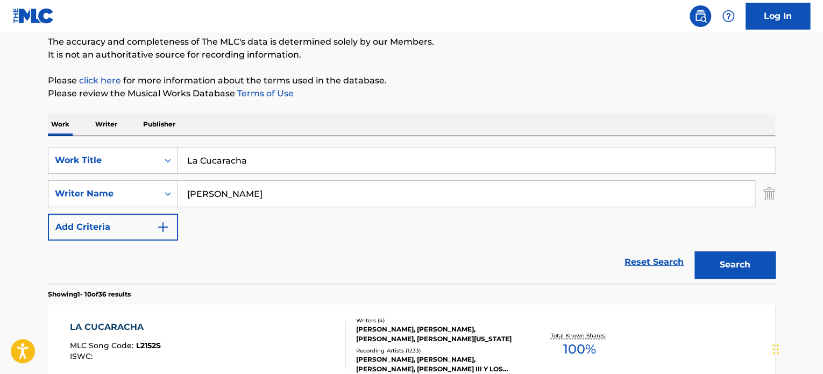
click at [415, 329] on div "[PERSON_NAME], [PERSON_NAME], [PERSON_NAME], [PERSON_NAME][US_STATE]" at bounding box center [437, 333] width 162 height 19
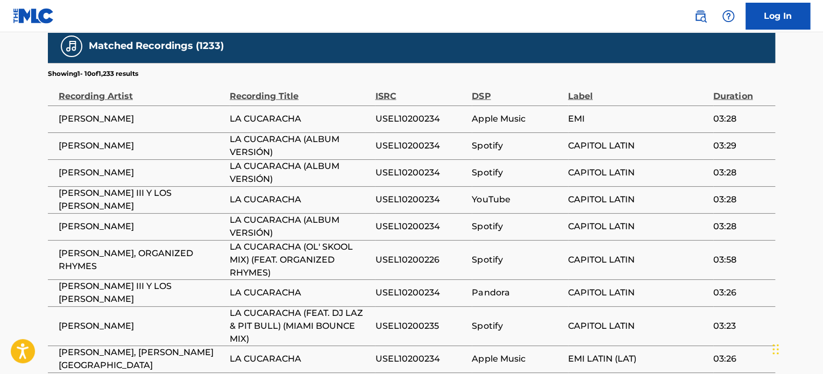
scroll to position [1097, 0]
